Goal: Task Accomplishment & Management: Manage account settings

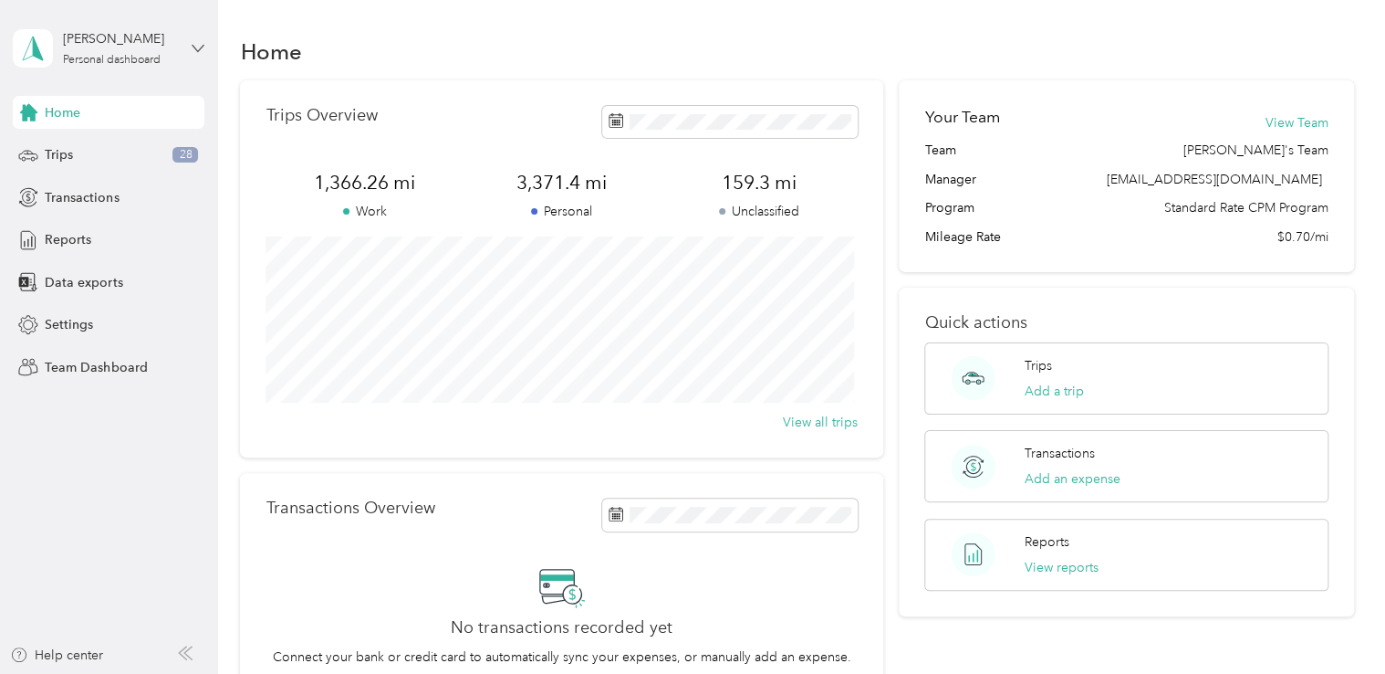
click at [195, 49] on icon at bounding box center [198, 48] width 13 height 13
click at [139, 144] on div "Team dashboard" at bounding box center [205, 150] width 359 height 32
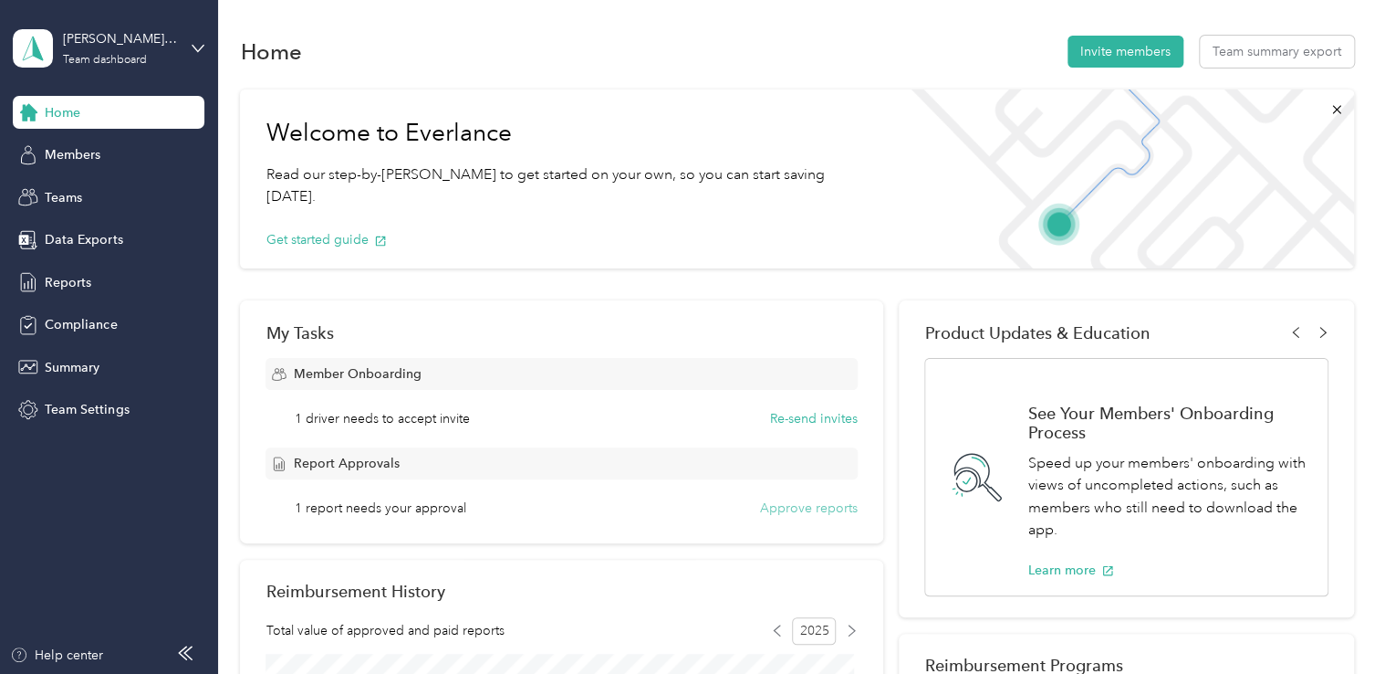
click at [799, 510] on button "Approve reports" at bounding box center [809, 507] width 98 height 19
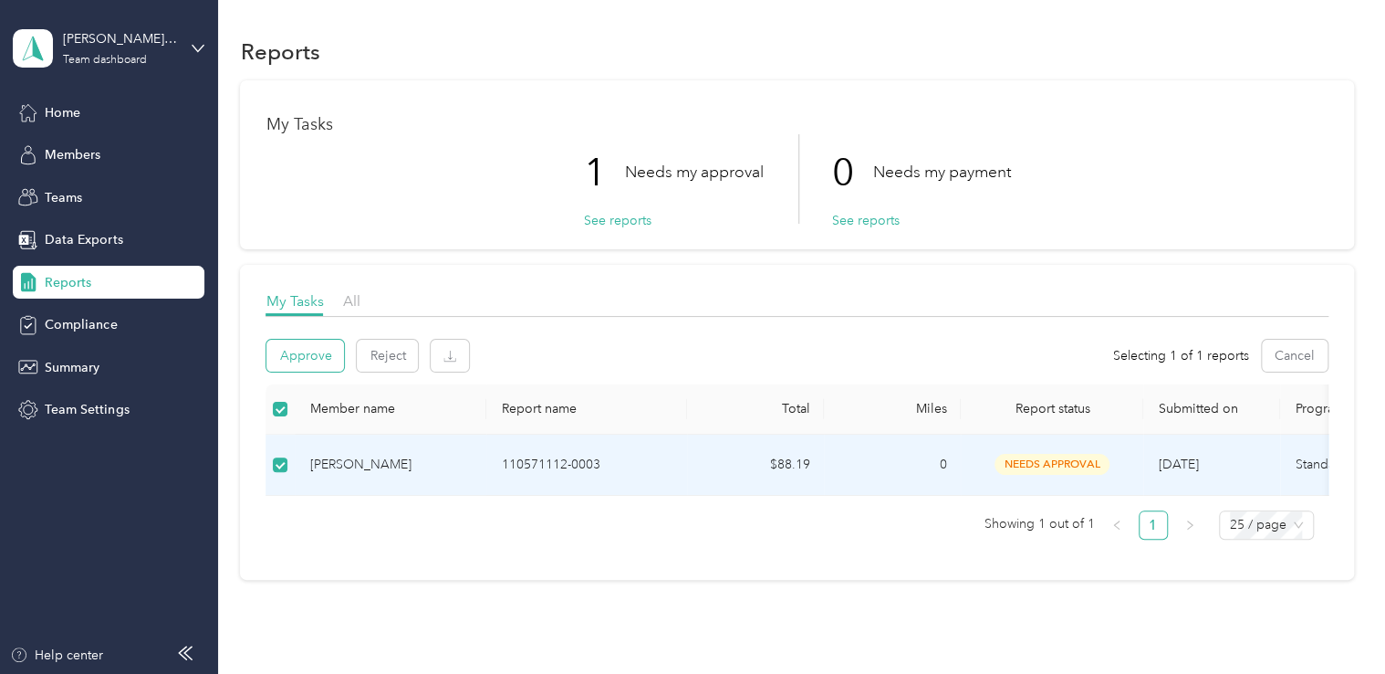
click at [294, 353] on button "Approve" at bounding box center [305, 355] width 78 height 32
